Goal: Task Accomplishment & Management: Manage account settings

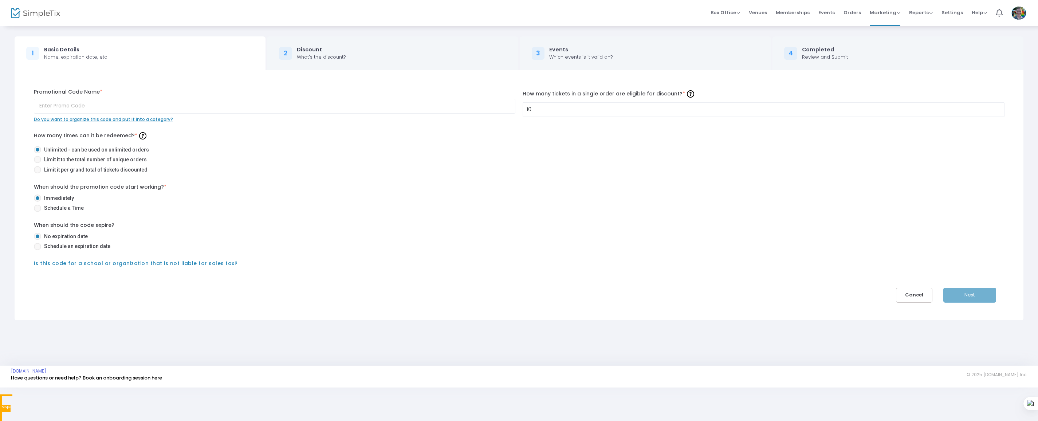
click at [39, 244] on body "Processing... please wait Box Office Sell Tickets Bookings Sell Season Pass Ven…" at bounding box center [519, 210] width 1038 height 421
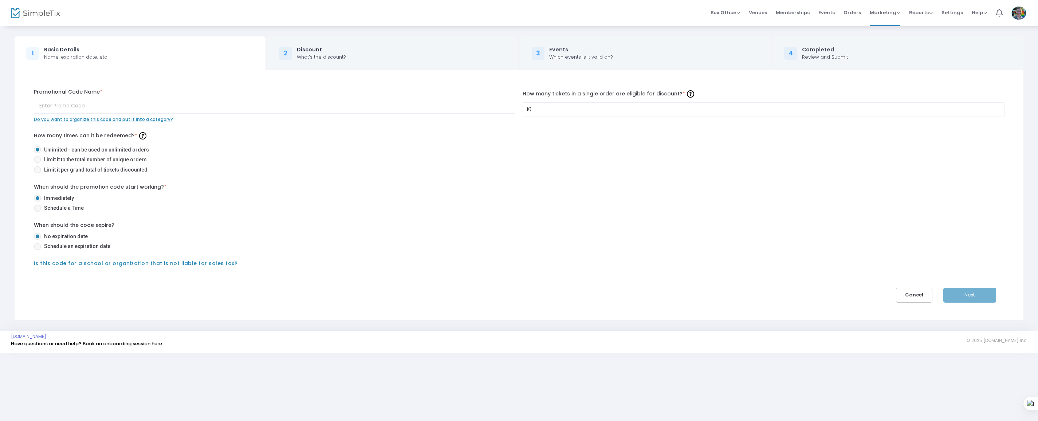
click at [37, 250] on input "Schedule an expiration date" at bounding box center [37, 250] width 0 height 0
radio input "true"
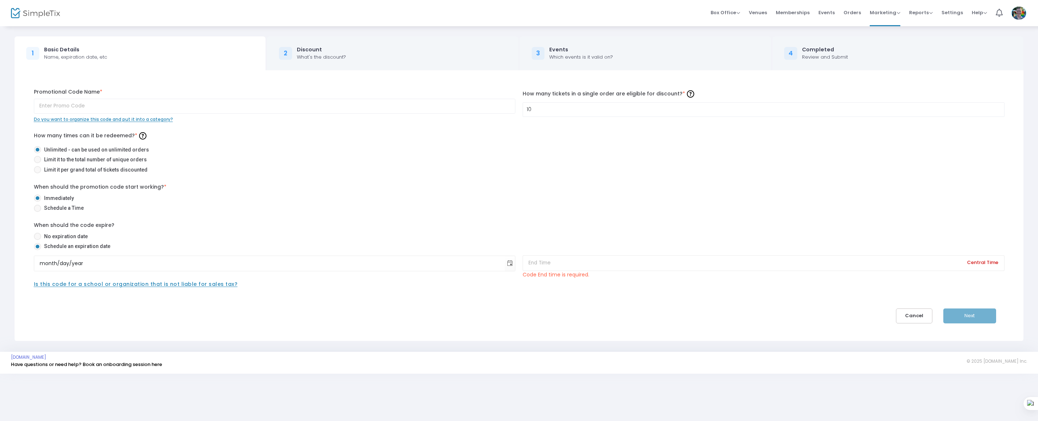
scroll to position [2, 0]
click at [546, 258] on input at bounding box center [764, 263] width 482 height 16
type input "1"
type input "D"
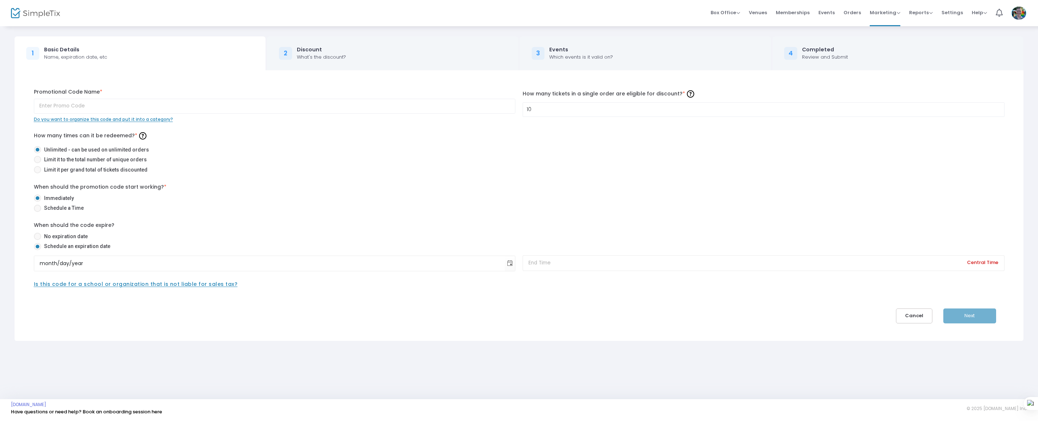
click at [978, 260] on span "Central Time" at bounding box center [983, 263] width 44 height 20
click at [763, 298] on div "Promotional Code Name * Do you want to organize this code and put it into a cat…" at bounding box center [519, 205] width 993 height 235
click at [484, 266] on input "month/day/year" at bounding box center [269, 263] width 471 height 15
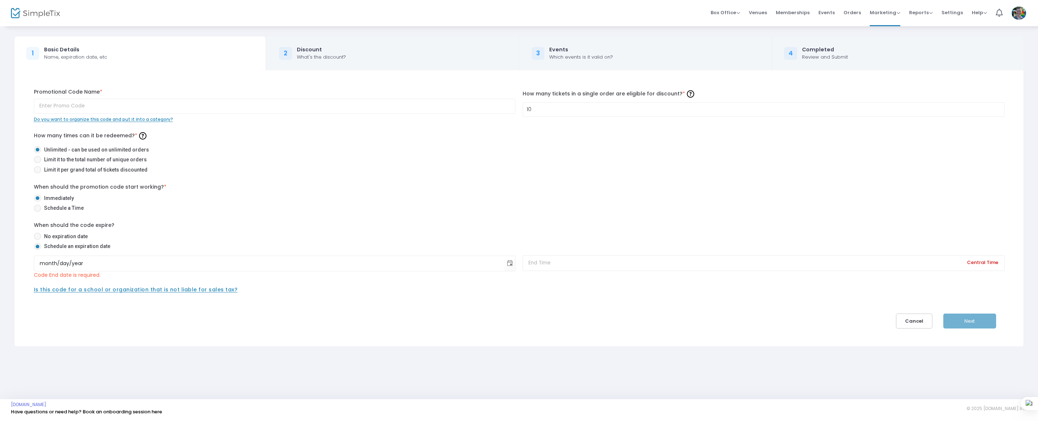
click at [462, 302] on div "Promotional Code Name * Do you want to organize this code and put it into a cat…" at bounding box center [519, 208] width 993 height 240
click at [50, 264] on input "month/day/year" at bounding box center [269, 263] width 471 height 15
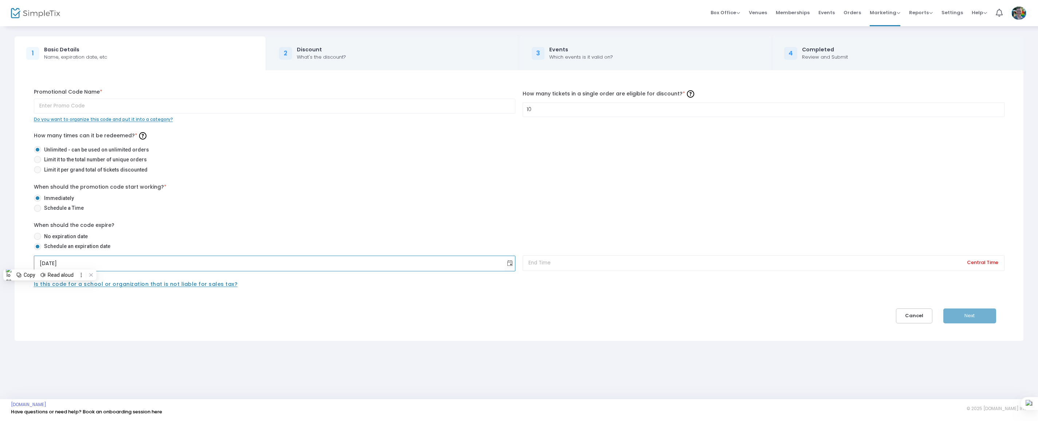
type input "12/31/2025"
click at [357, 302] on div "Promotional Code Name * Do you want to organize this code and put it into a cat…" at bounding box center [519, 205] width 993 height 235
click at [559, 266] on input at bounding box center [764, 263] width 482 height 16
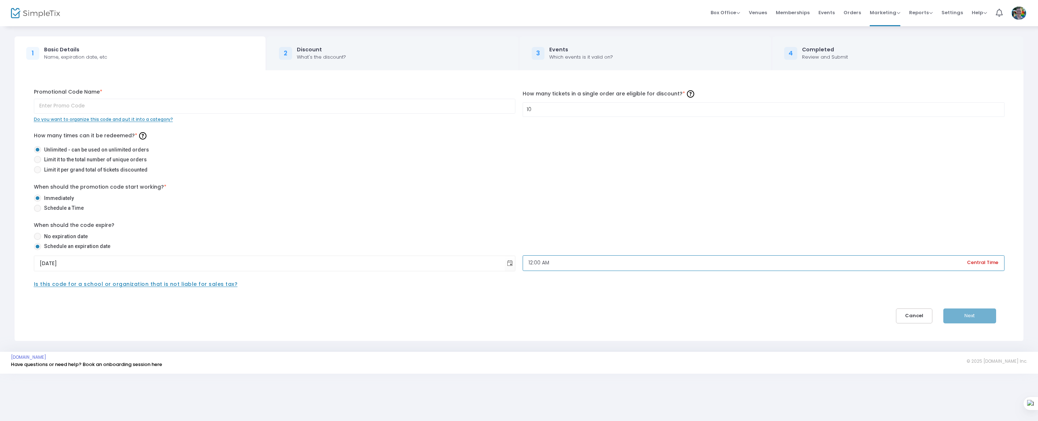
type input "12:00 AM"
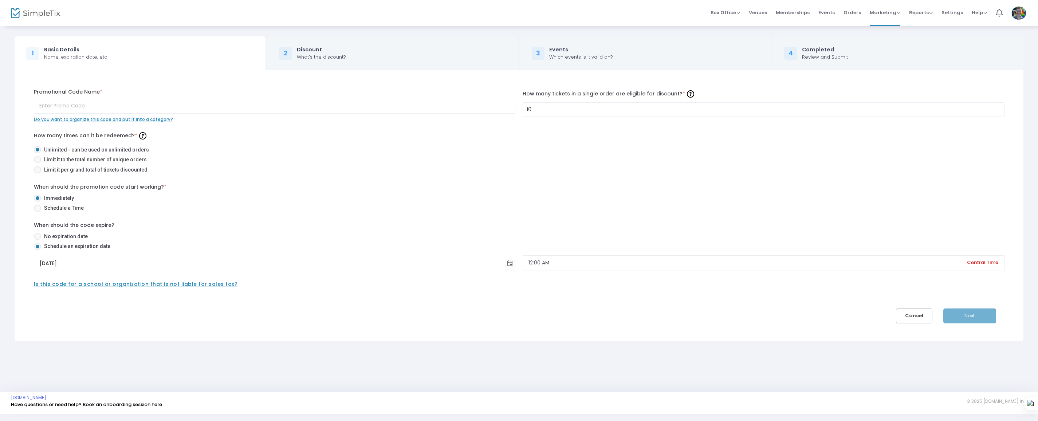
scroll to position [0, 0]
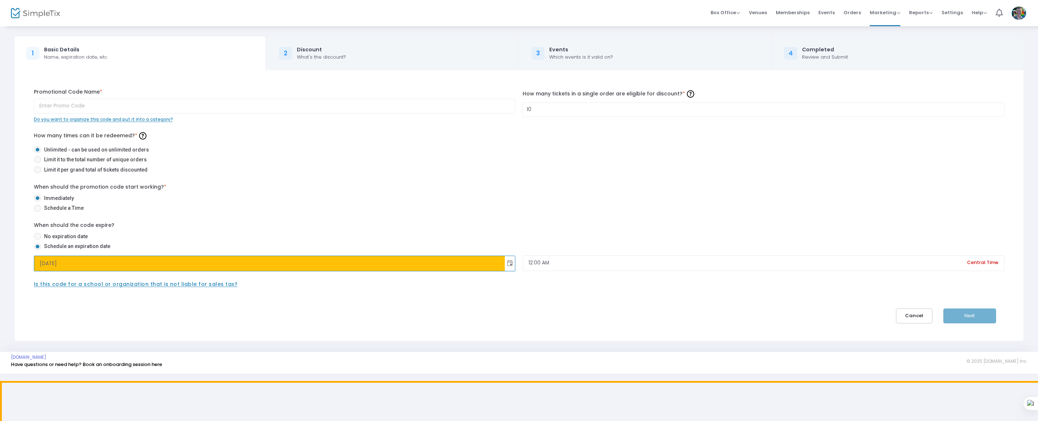
click at [152, 267] on body "Processing... please wait Box Office Sell Tickets Bookings Sell Season Pass Ven…" at bounding box center [519, 210] width 1038 height 421
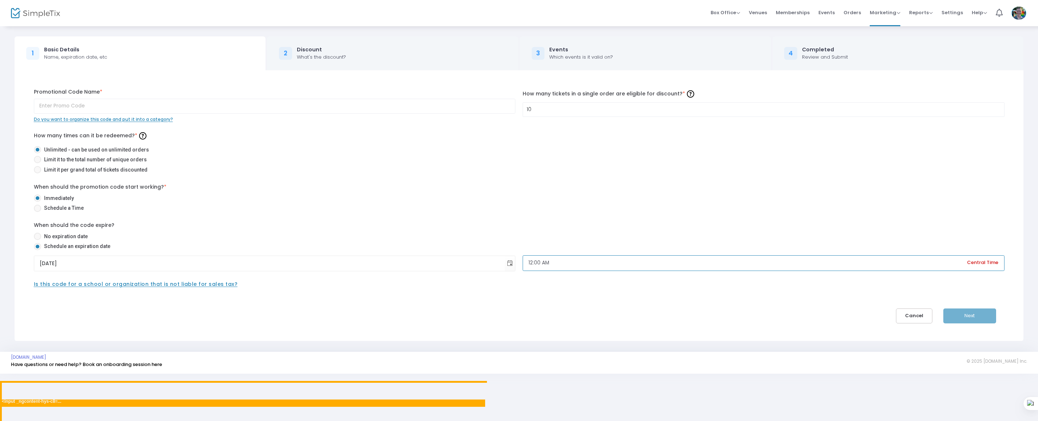
click at [717, 266] on body "Processing... please wait Box Office Sell Tickets Bookings Sell Season Pass Ven…" at bounding box center [519, 210] width 1038 height 421
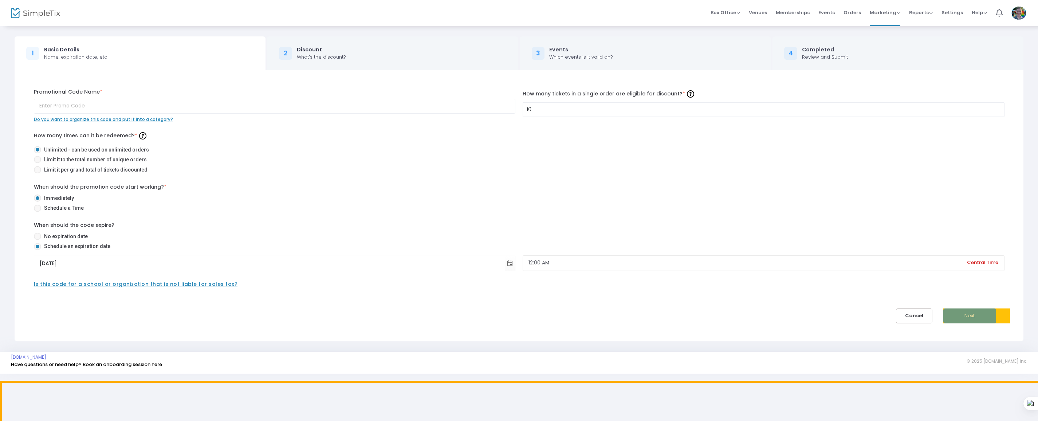
click at [969, 314] on body "Processing... please wait Box Office Sell Tickets Bookings Sell Season Pass Ven…" at bounding box center [519, 210] width 1038 height 421
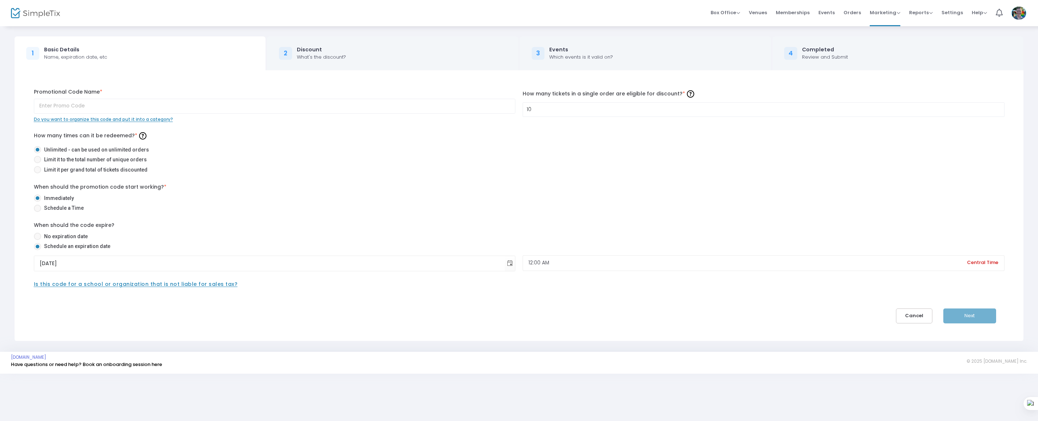
click at [331, 106] on input "text" at bounding box center [275, 106] width 482 height 15
type input "asdf"
click at [4, 376] on icon at bounding box center [3, 377] width 2 height 3
click at [982, 317] on button "Next" at bounding box center [969, 316] width 53 height 15
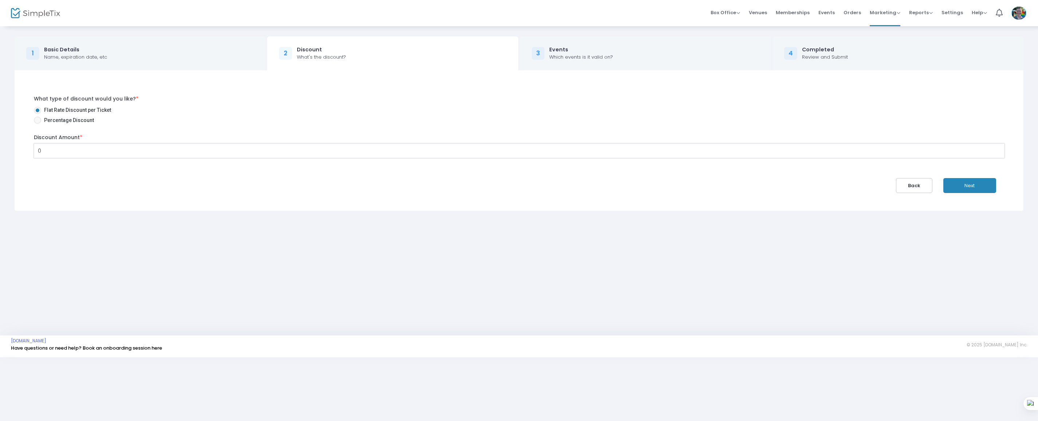
click at [417, 153] on input "0" at bounding box center [519, 151] width 970 height 14
click at [1024, 365] on div at bounding box center [519, 365] width 1038 height 0
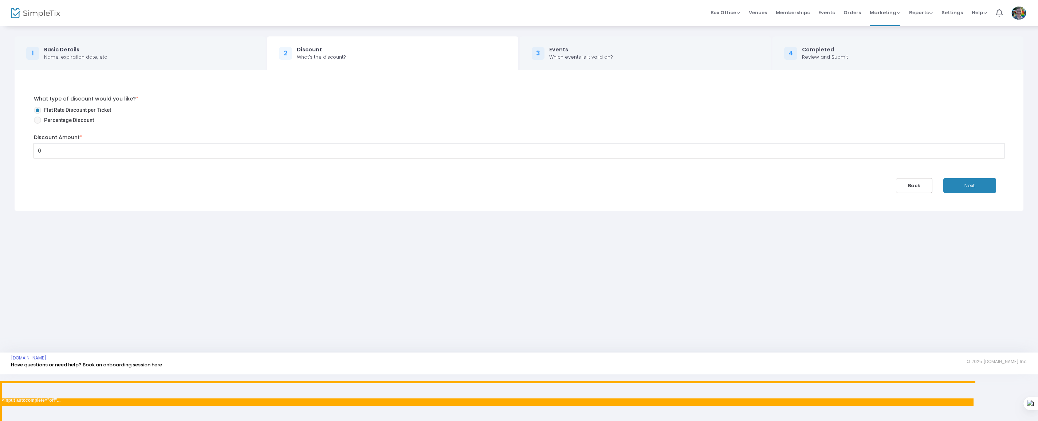
click at [338, 153] on body "Processing... please wait Box Office Sell Tickets Bookings Sell Season Pass Ven…" at bounding box center [519, 210] width 1038 height 421
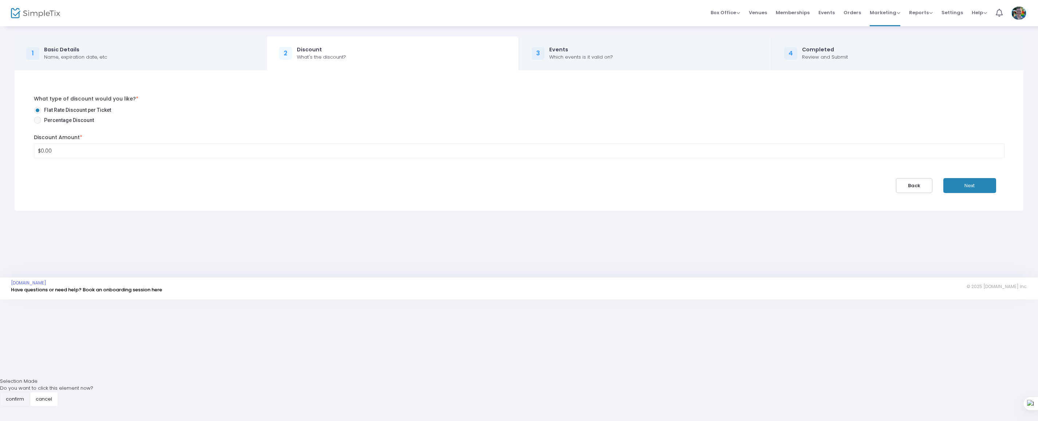
click at [30, 392] on button "confirm" at bounding box center [15, 399] width 30 height 15
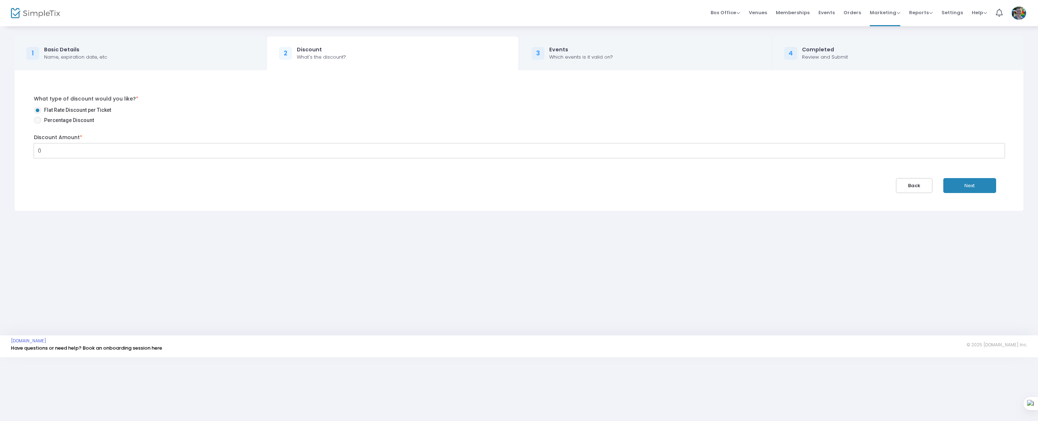
click at [403, 157] on input "0" at bounding box center [519, 151] width 970 height 14
type input "$5.00"
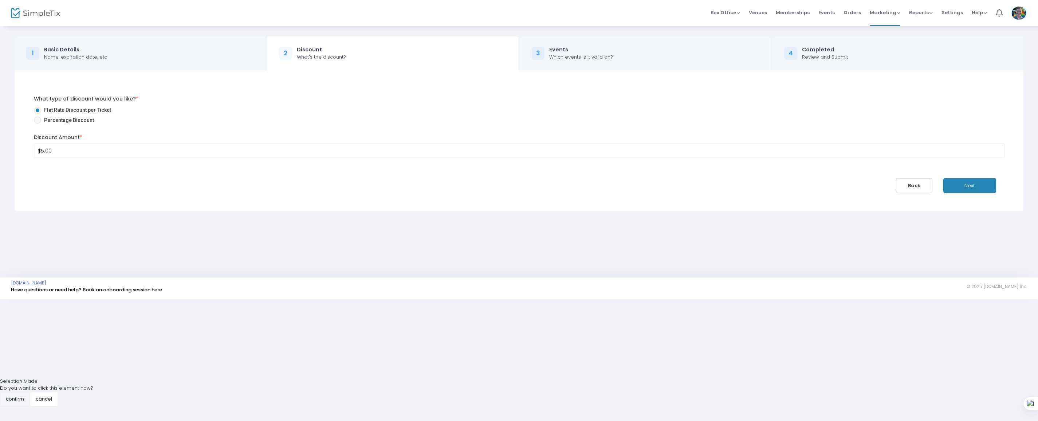
click at [30, 392] on button "confirm" at bounding box center [15, 399] width 30 height 15
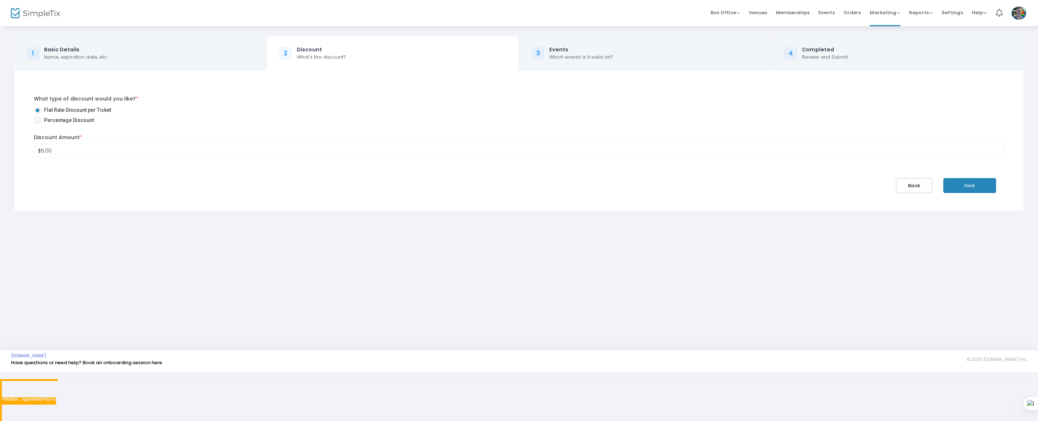
click at [983, 183] on body "Processing... please wait Box Office Sell Tickets Bookings Sell Season Pass Ven…" at bounding box center [519, 210] width 1038 height 421
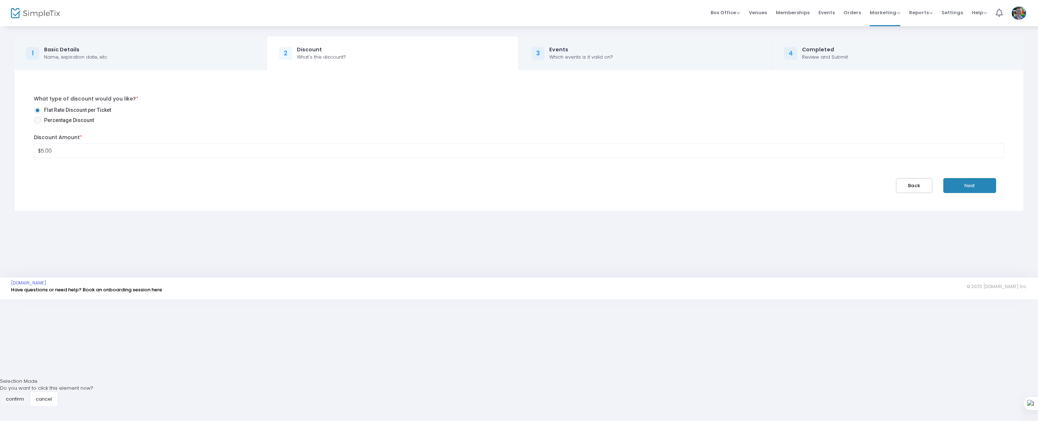
click at [30, 392] on button "confirm" at bounding box center [15, 399] width 30 height 15
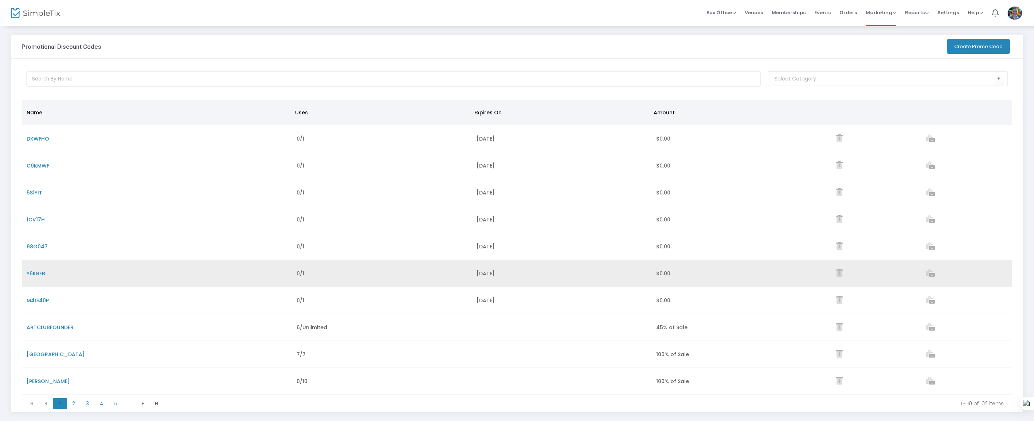
scroll to position [2, 0]
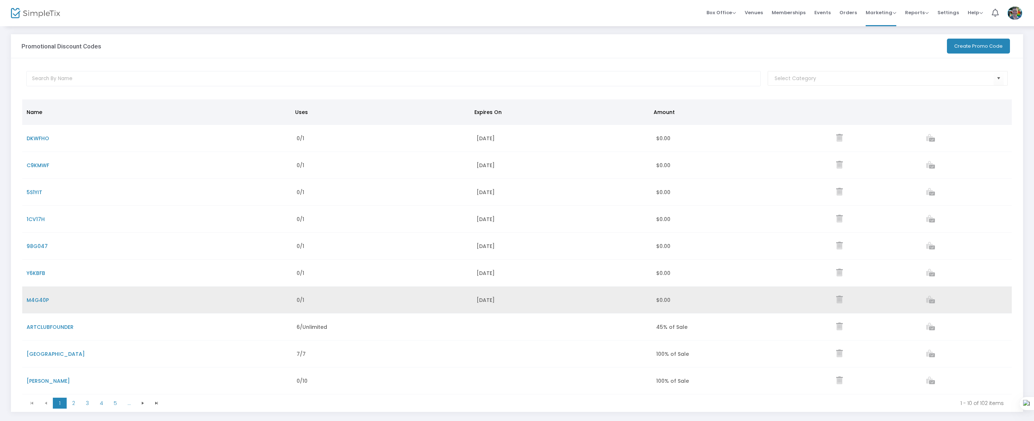
click at [842, 301] on icon "Data table" at bounding box center [839, 300] width 7 height 8
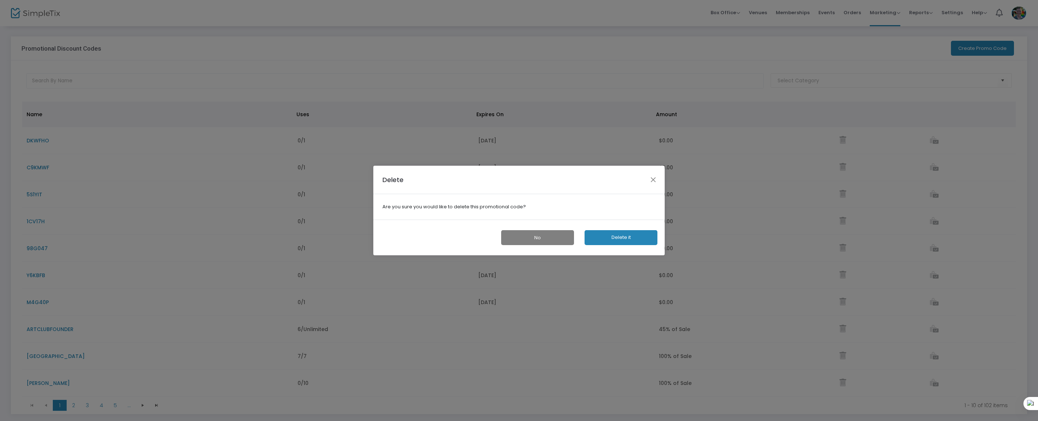
click at [631, 230] on button "Delete it" at bounding box center [621, 237] width 73 height 15
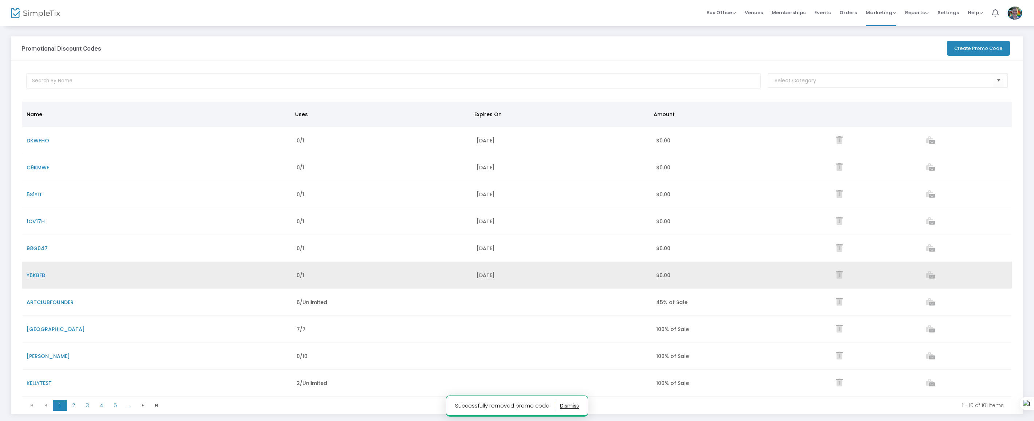
click at [839, 274] on icon "Data table" at bounding box center [839, 275] width 7 height 8
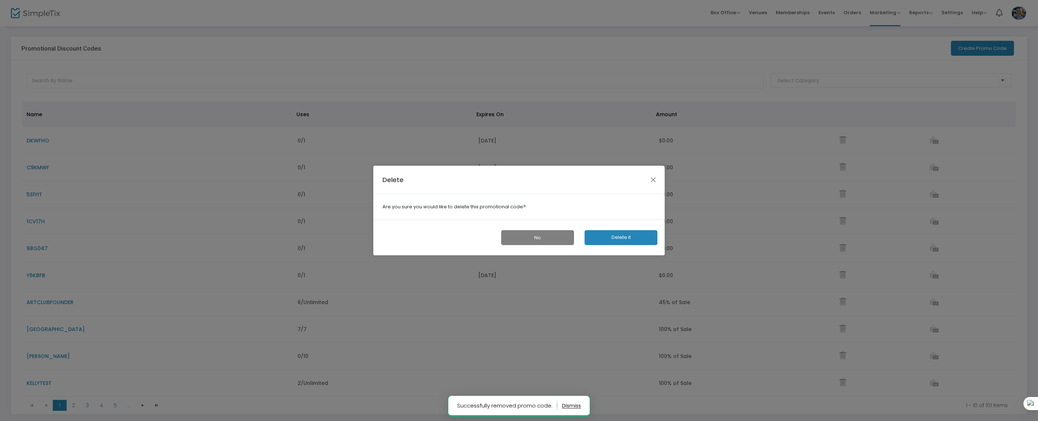
click at [639, 233] on button "Delete it" at bounding box center [621, 237] width 73 height 15
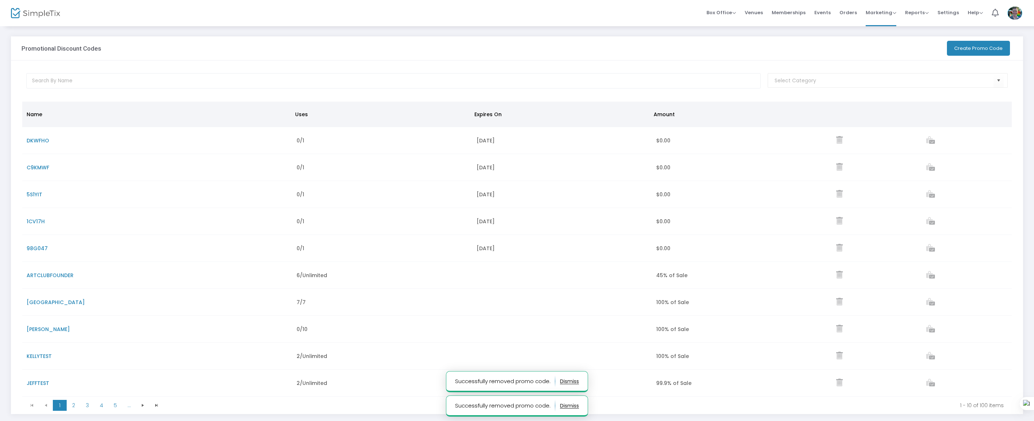
click at [838, 250] on icon "Data table" at bounding box center [839, 248] width 7 height 8
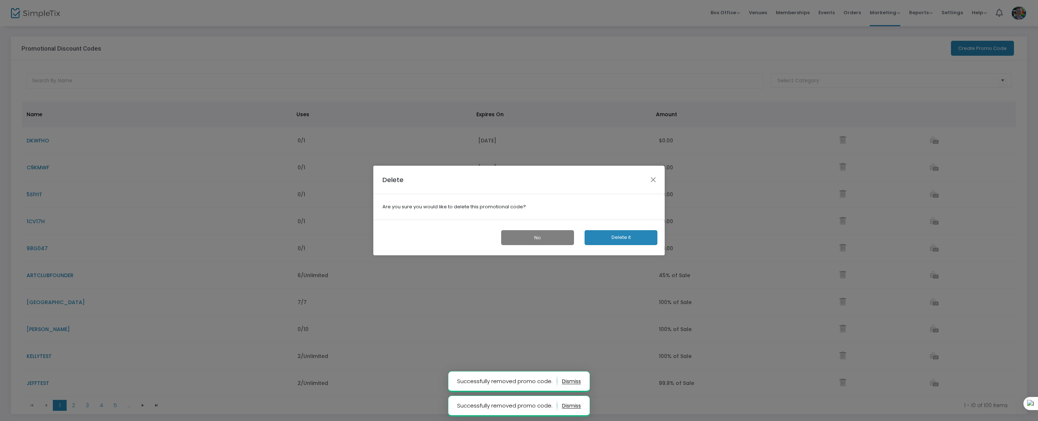
click at [612, 233] on button "Delete it" at bounding box center [621, 237] width 73 height 15
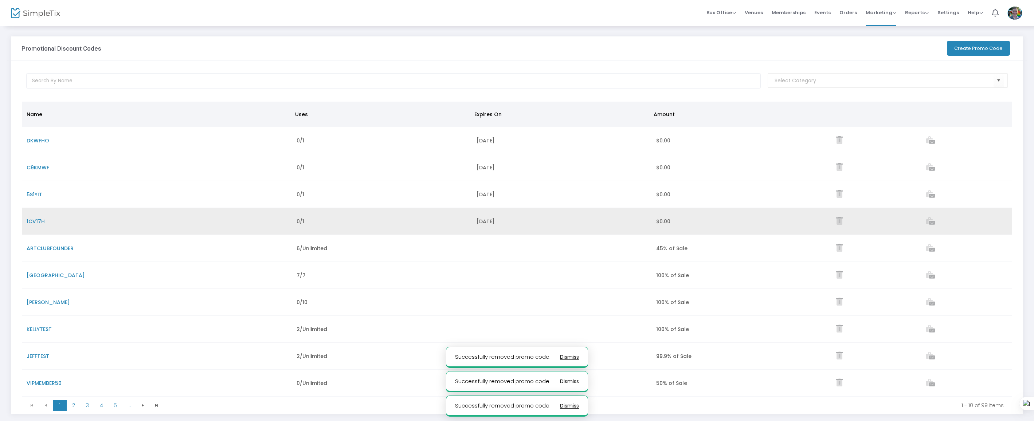
click at [841, 221] on icon "Data table" at bounding box center [839, 221] width 7 height 8
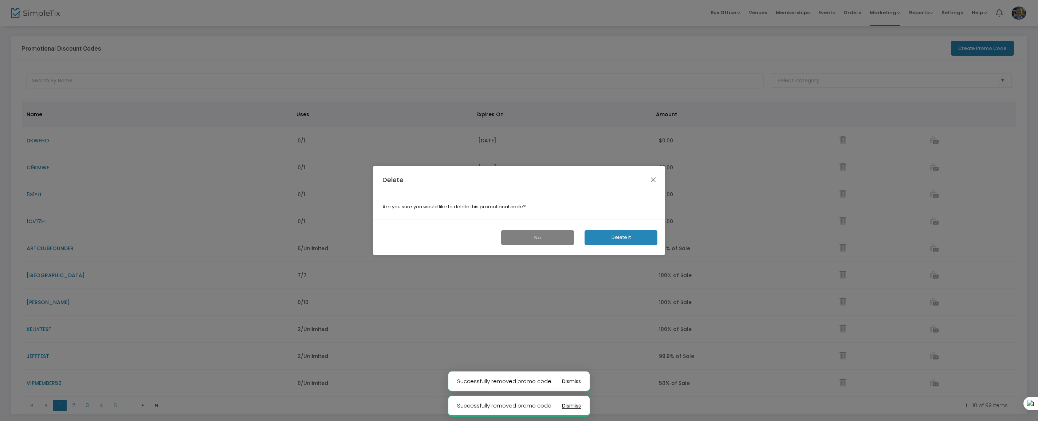
click at [630, 239] on button "Delete it" at bounding box center [621, 237] width 73 height 15
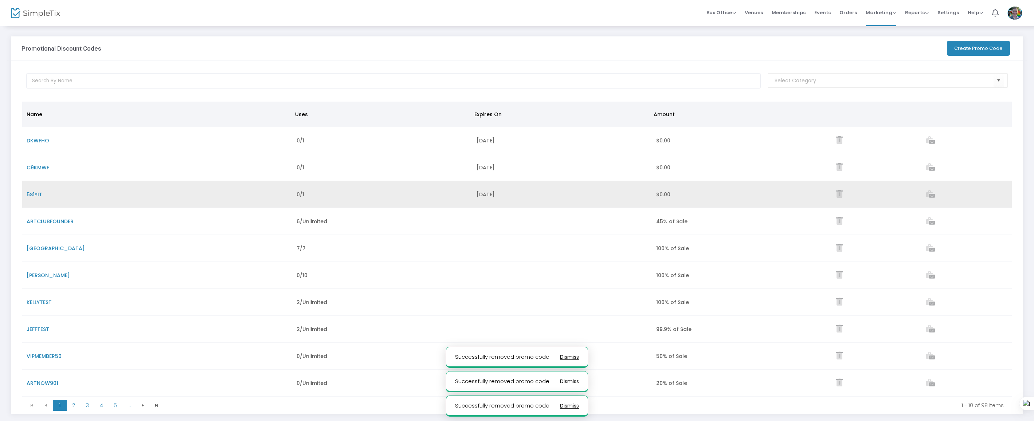
click at [841, 195] on icon "Data table" at bounding box center [839, 194] width 7 height 8
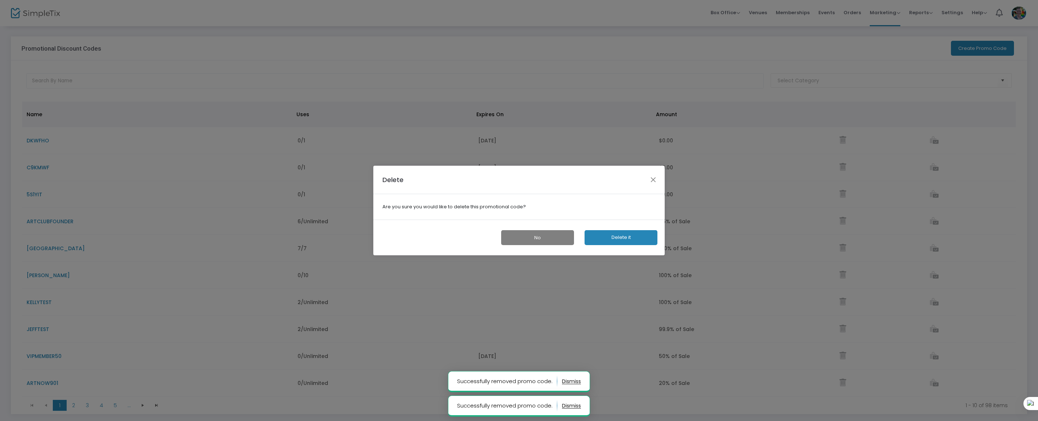
click at [610, 241] on button "Delete it" at bounding box center [621, 237] width 73 height 15
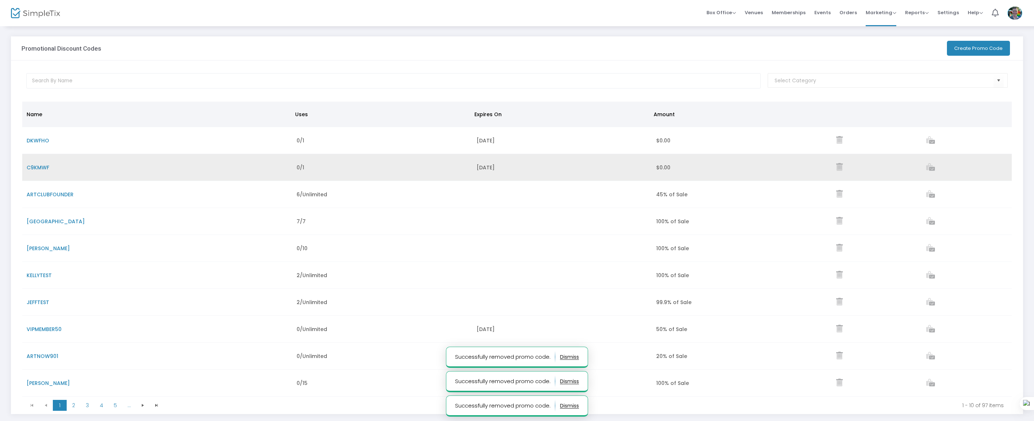
click at [841, 166] on icon "Data table" at bounding box center [839, 167] width 7 height 8
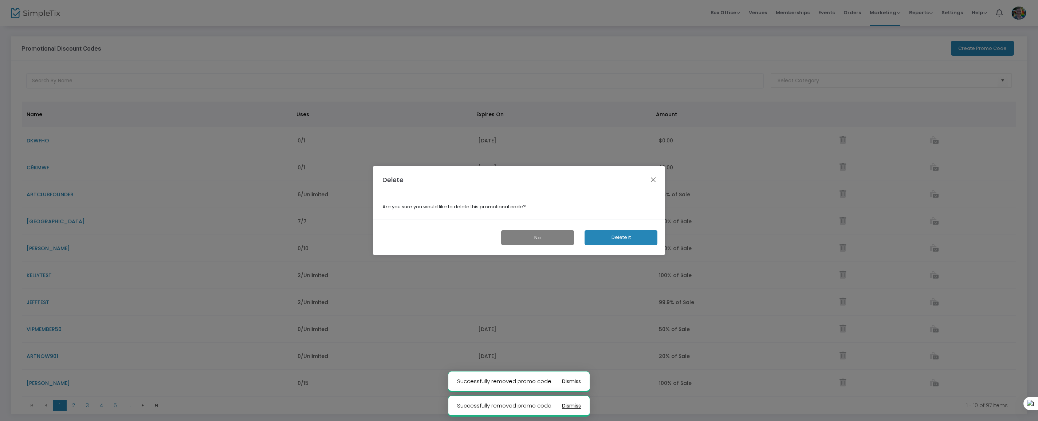
click at [637, 230] on div "No Delete it" at bounding box center [518, 238] width 291 height 36
click at [640, 232] on button "Delete it" at bounding box center [621, 237] width 73 height 15
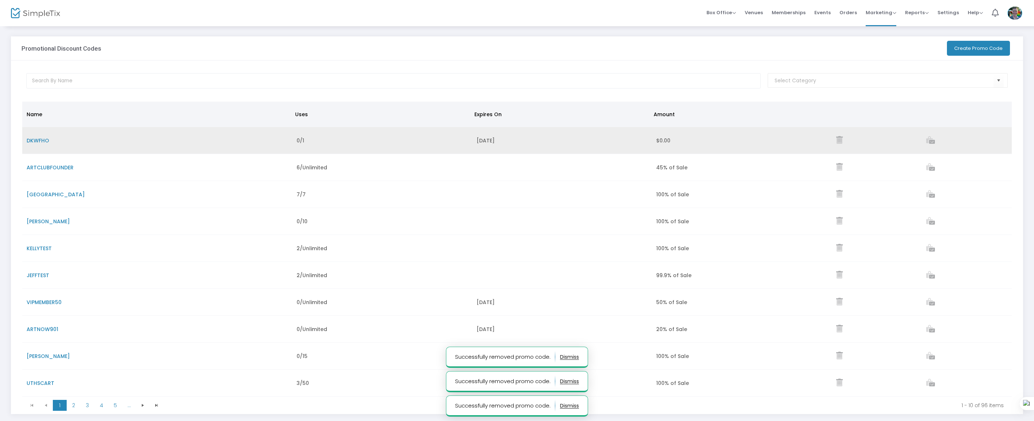
click at [840, 140] on icon "Data table" at bounding box center [839, 140] width 7 height 8
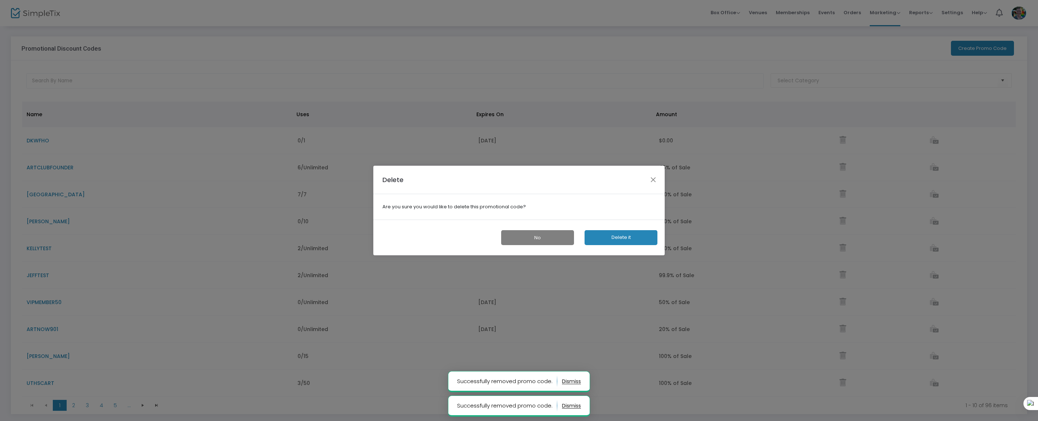
click at [619, 234] on button "Delete it" at bounding box center [621, 237] width 73 height 15
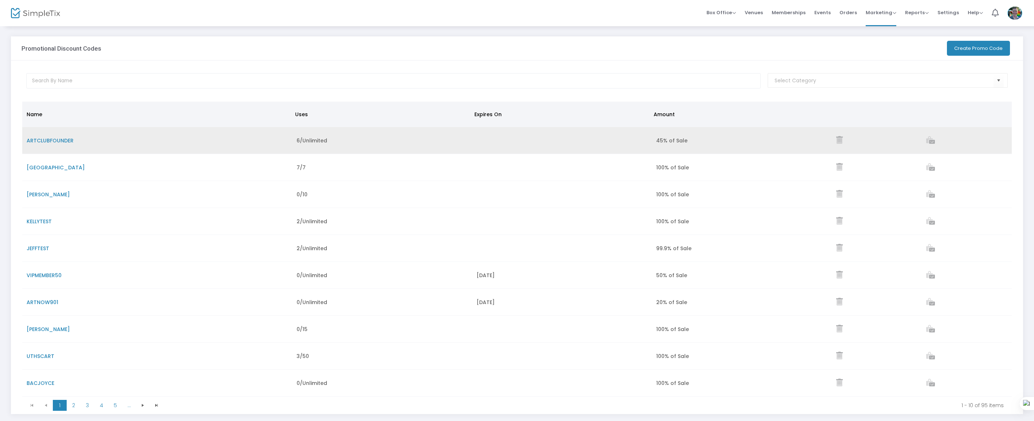
drag, startPoint x: 462, startPoint y: 145, endPoint x: 472, endPoint y: 141, distance: 11.8
click at [464, 145] on tr "ARTCLUBFOUNDER 6/Unlimited 45% of Sale" at bounding box center [516, 140] width 989 height 27
click at [318, 146] on td "6/Unlimited" at bounding box center [382, 140] width 180 height 27
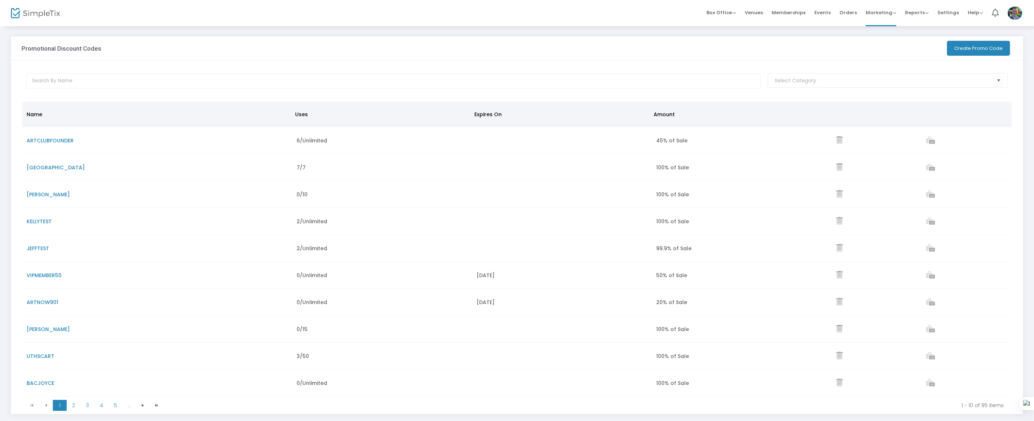
click at [962, 50] on button "Create Promo Code" at bounding box center [978, 48] width 63 height 15
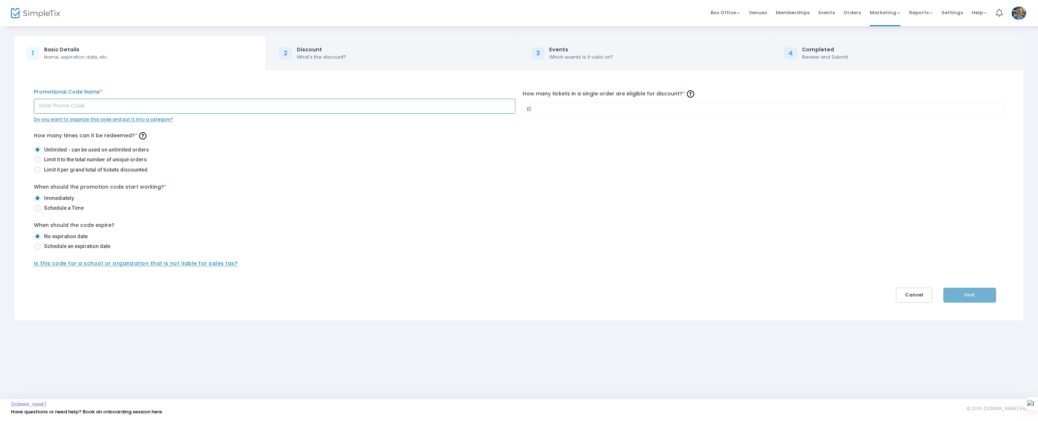
click at [112, 103] on input "text" at bounding box center [275, 106] width 482 height 15
type input "asdf"
click at [514, 212] on mat-radio-button "Schedule a Time" at bounding box center [519, 209] width 971 height 10
click at [965, 296] on button "Next" at bounding box center [969, 295] width 53 height 15
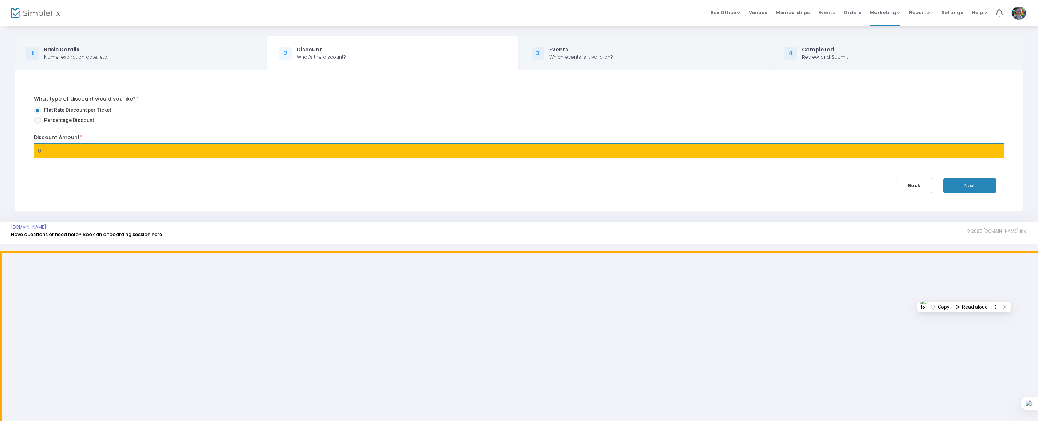
click at [651, 154] on body "Processing... please wait Box Office Sell Tickets Bookings Sell Season Pass Ven…" at bounding box center [519, 210] width 1038 height 421
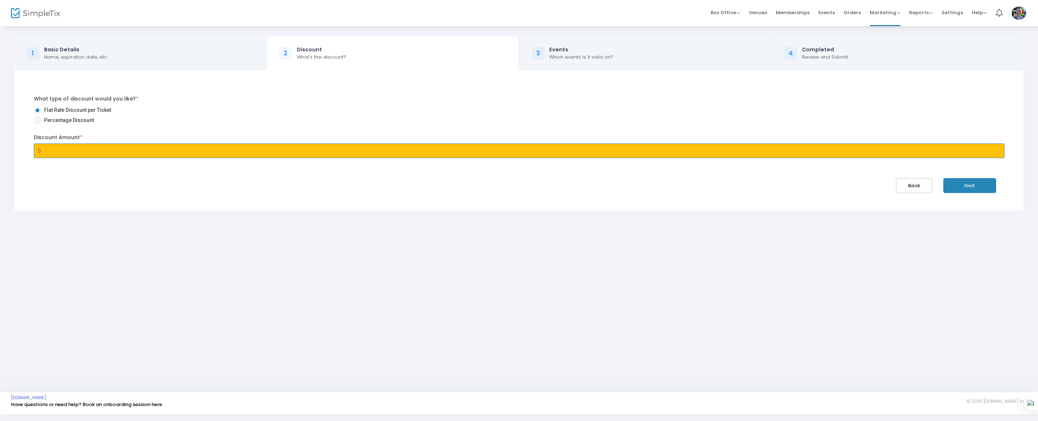
type input "$5.00"
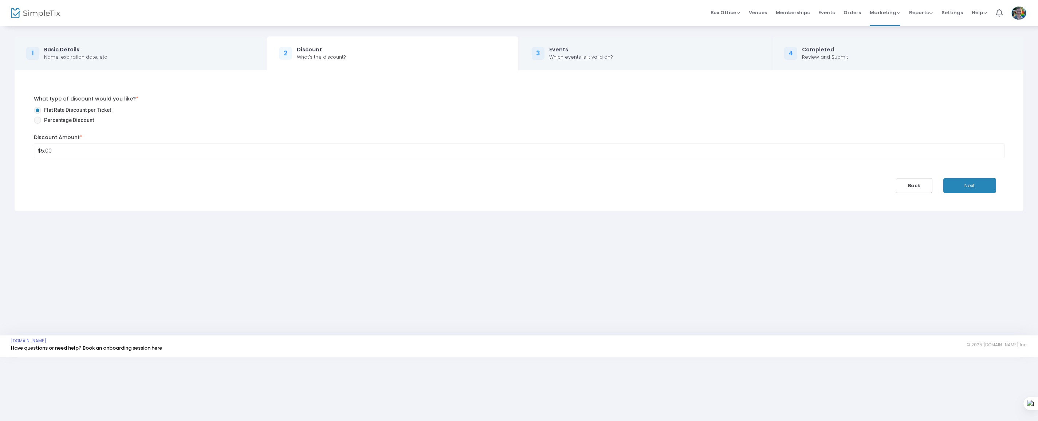
click at [480, 197] on div "What type of discount would you like? * Flat Rate Discount per Ticket Percentag…" at bounding box center [519, 140] width 1016 height 141
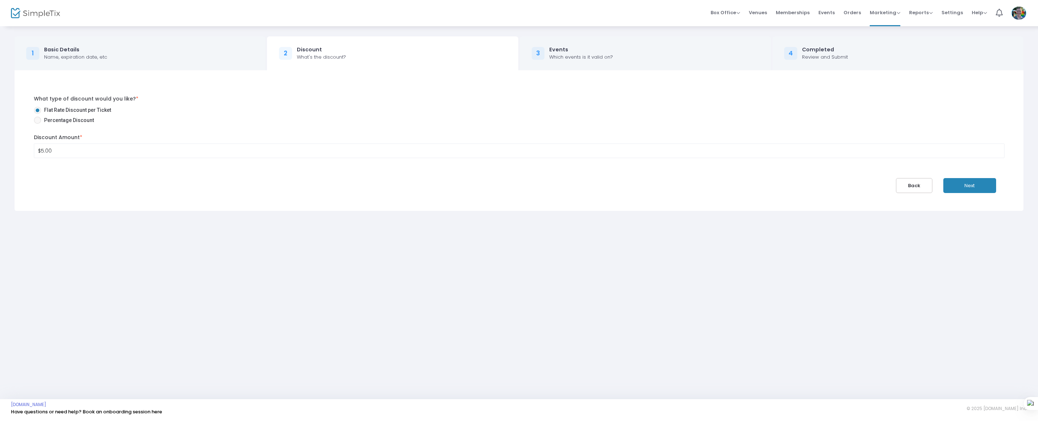
click at [190, 42] on div "1 Basic Details Name, expiration date, etc" at bounding box center [140, 53] width 251 height 34
click at [914, 189] on button "Back" at bounding box center [914, 185] width 36 height 15
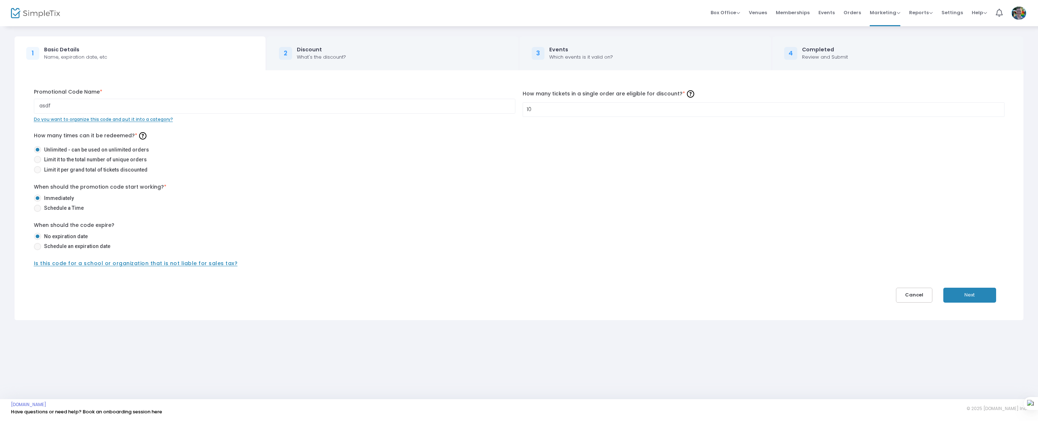
click at [569, 102] on div "10 How many tickets in a single order are eligible for discount? * Ticket order…" at bounding box center [763, 105] width 489 height 35
click at [567, 107] on html "Processing... please wait Box Office Sell Tickets Bookings Sell Season Pass Ven…" at bounding box center [519, 210] width 1038 height 421
click at [453, 315] on div "asdf Promotional Code Name * Do you want to organize this code and put it into …" at bounding box center [519, 195] width 1016 height 250
click at [398, 89] on label "Promotional Code Name *" at bounding box center [275, 92] width 482 height 8
click at [378, 61] on div "2 Discount What's the discount?" at bounding box center [392, 53] width 251 height 34
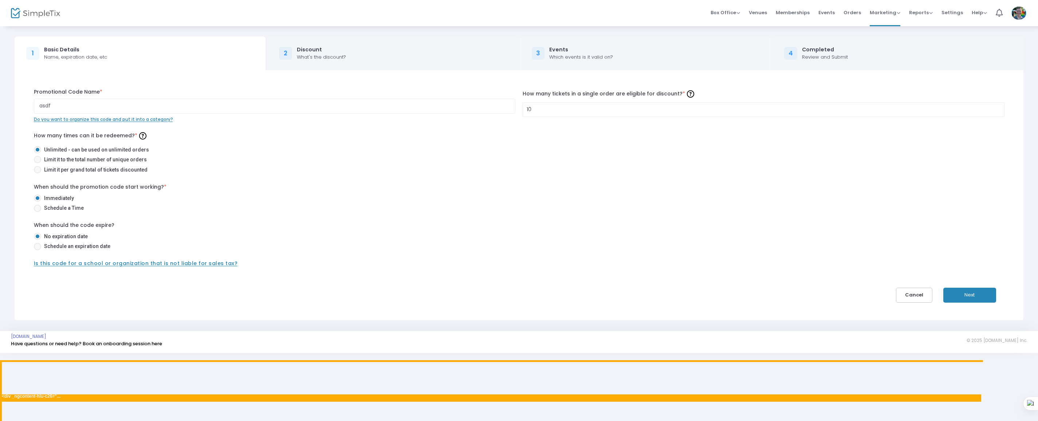
click at [292, 113] on body "Processing... please wait Box Office Sell Tickets Bookings Sell Season Pass Ven…" at bounding box center [519, 210] width 1038 height 421
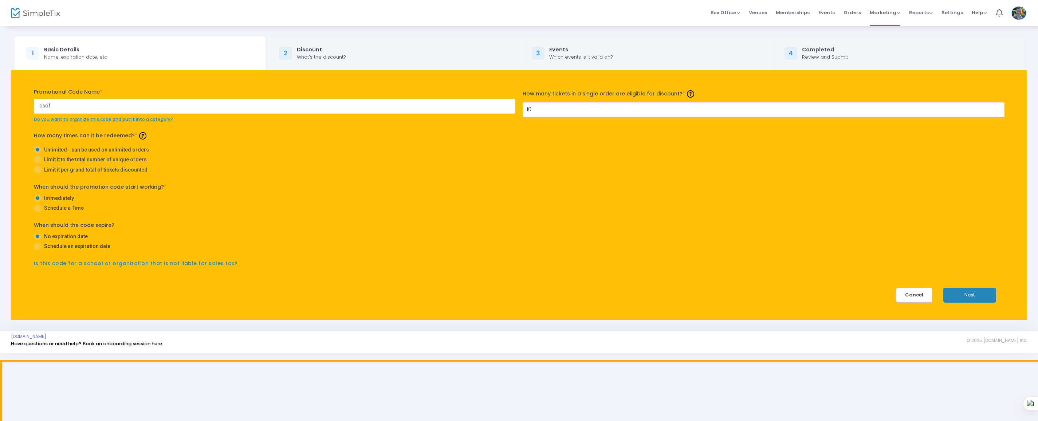
click at [150, 77] on body "Processing... please wait Box Office Sell Tickets Bookings Sell Season Pass Ven…" at bounding box center [519, 210] width 1038 height 421
